Goal: Information Seeking & Learning: Learn about a topic

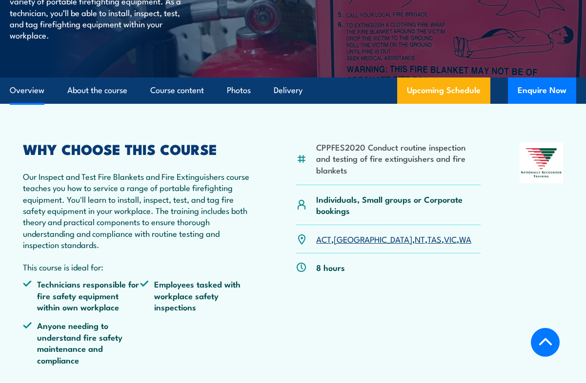
scroll to position [244, 0]
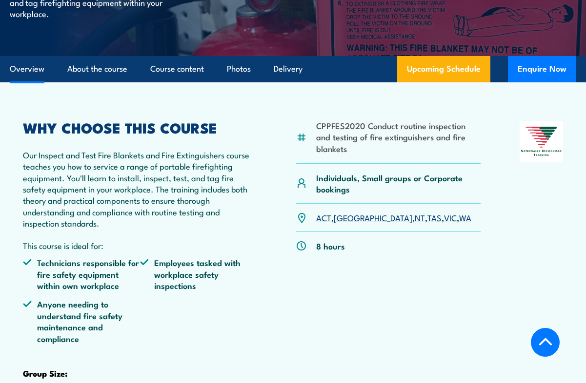
drag, startPoint x: 398, startPoint y: 155, endPoint x: 364, endPoint y: 150, distance: 34.0
click at [398, 154] on li "CPPFES2020 Conduct routine inspection and testing of fire extinguishers and fir…" at bounding box center [398, 137] width 164 height 34
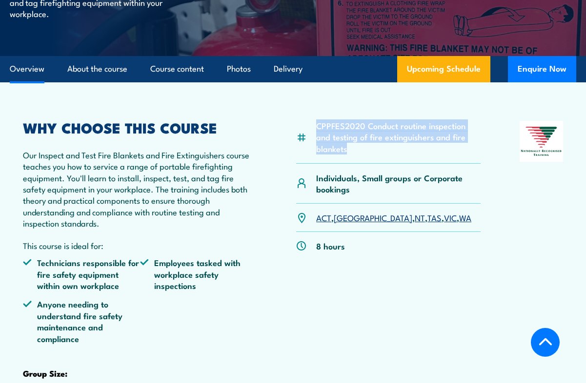
drag, startPoint x: 317, startPoint y: 145, endPoint x: 347, endPoint y: 168, distance: 38.3
click at [347, 154] on li "CPPFES2020 Conduct routine inspection and testing of fire extinguishers and fir…" at bounding box center [398, 137] width 164 height 34
copy li "CPPFES2020 Conduct routine inspection and testing of fire extinguishers and fir…"
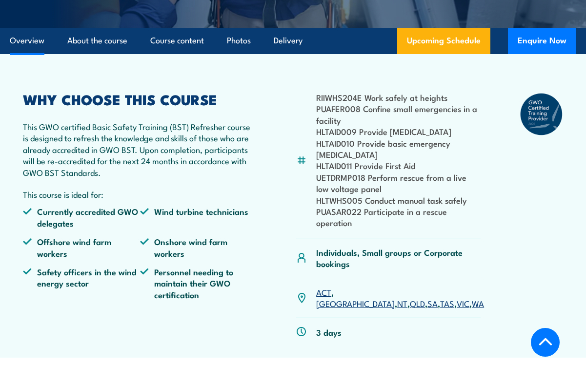
scroll to position [293, 0]
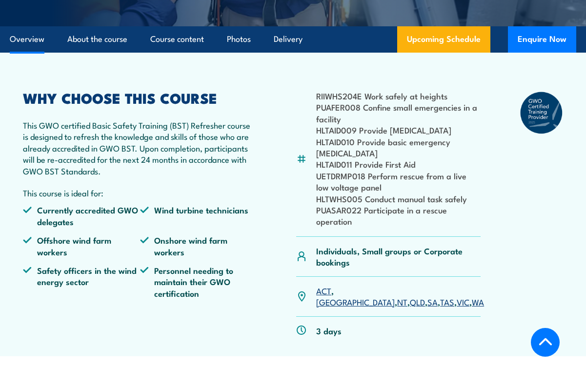
click at [418, 221] on li "PUASAR022 Participate in a rescue operation" at bounding box center [398, 215] width 164 height 23
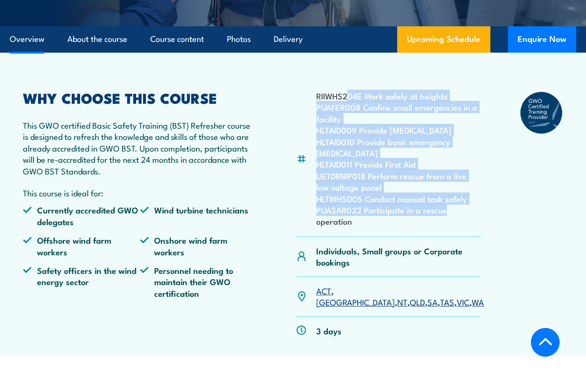
drag, startPoint x: 346, startPoint y: 97, endPoint x: 464, endPoint y: 224, distance: 173.7
click at [464, 224] on ul "RIIWHS204E Work safely at heights PUAFER008 Confine small emergencies in a faci…" at bounding box center [398, 158] width 164 height 137
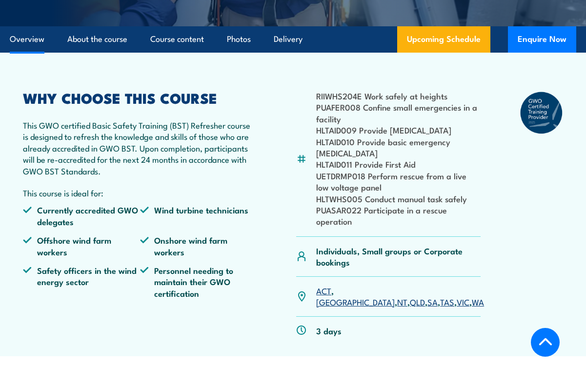
click at [411, 227] on li "PUASAR022 Participate in a rescue operation" at bounding box center [398, 215] width 164 height 23
drag, startPoint x: 363, startPoint y: 109, endPoint x: 366, endPoint y: 114, distance: 6.4
click at [366, 114] on li "PUAFER008 Confine small emergencies in a facility" at bounding box center [398, 112] width 164 height 23
copy li "Confine small emergencies in a facility"
drag, startPoint x: 317, startPoint y: 108, endPoint x: 359, endPoint y: 107, distance: 41.5
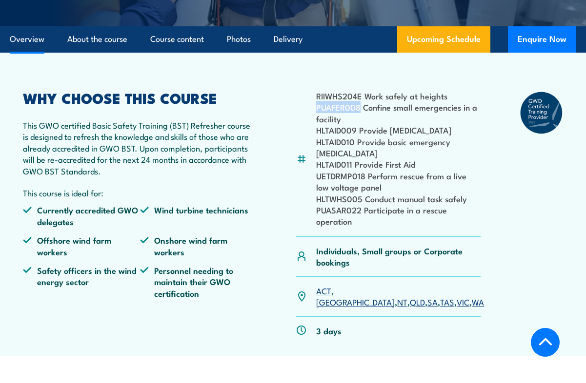
click at [359, 107] on li "PUAFER008 Confine small emergencies in a facility" at bounding box center [398, 112] width 164 height 23
copy li "PUAFER008"
click at [388, 108] on li "PUAFER008 Confine small emergencies in a facility" at bounding box center [398, 112] width 164 height 23
